Goal: Transaction & Acquisition: Book appointment/travel/reservation

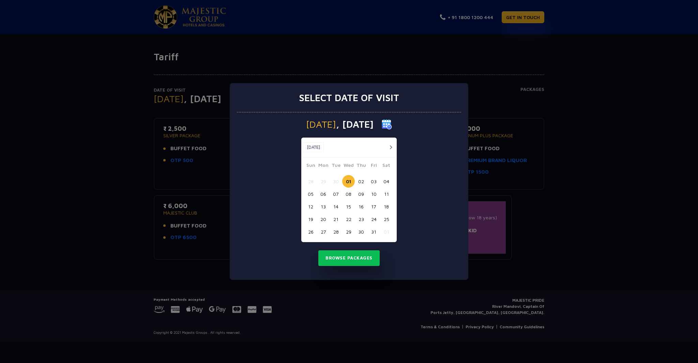
click at [376, 182] on button "03" at bounding box center [374, 181] width 13 height 13
click at [356, 262] on button "Browse Packages" at bounding box center [348, 259] width 61 height 16
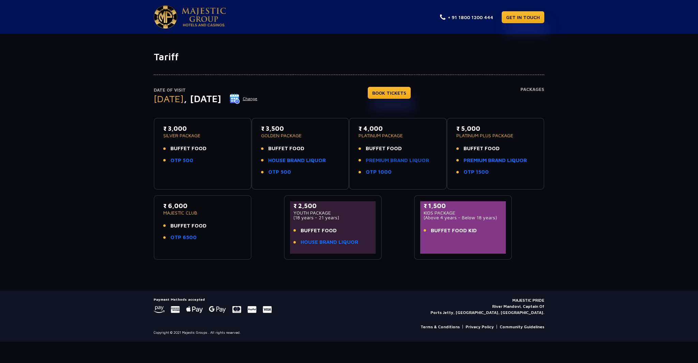
click at [398, 161] on link "PREMIUM BRAND LIQUOR" at bounding box center [397, 161] width 63 height 8
click at [402, 94] on link "BOOK TICKETS" at bounding box center [389, 93] width 43 height 12
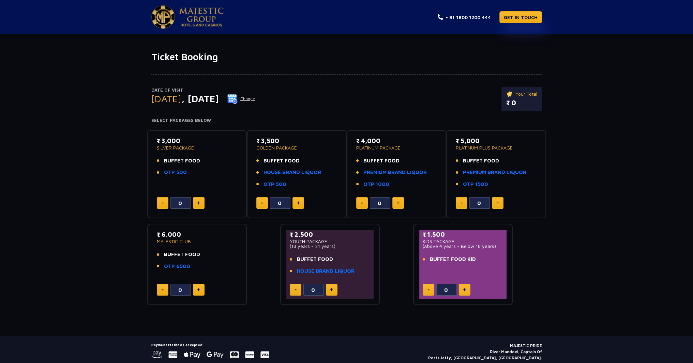
click at [465, 290] on img at bounding box center [464, 289] width 3 height 3
type input "1"
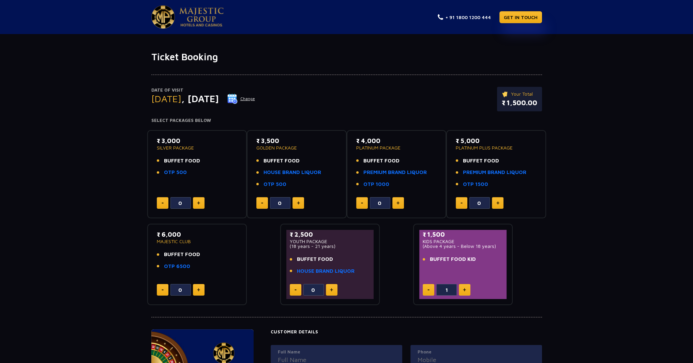
click at [201, 202] on button at bounding box center [199, 203] width 12 height 12
type input "1"
click at [399, 203] on img at bounding box center [398, 202] width 3 height 3
type input "1"
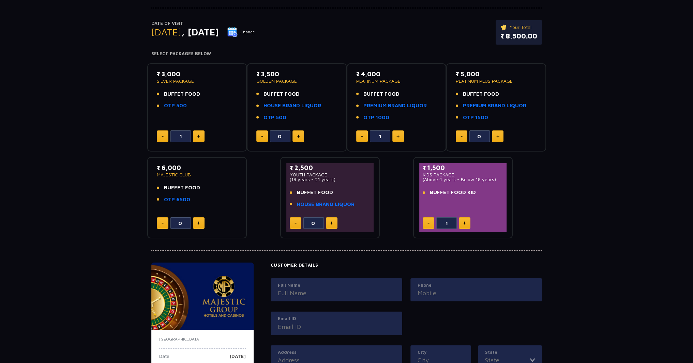
scroll to position [55, 0]
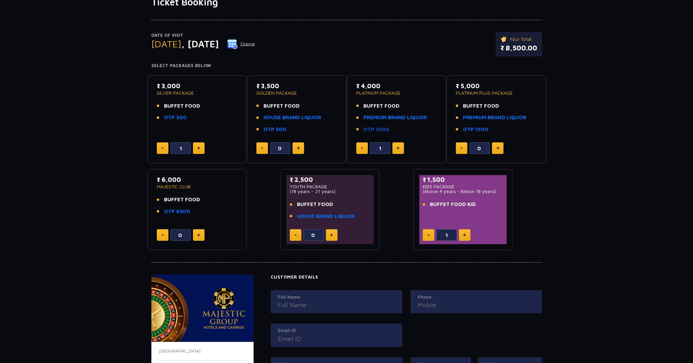
click at [382, 127] on link "OTP 1000" at bounding box center [376, 130] width 26 height 8
